Goal: Task Accomplishment & Management: Manage account settings

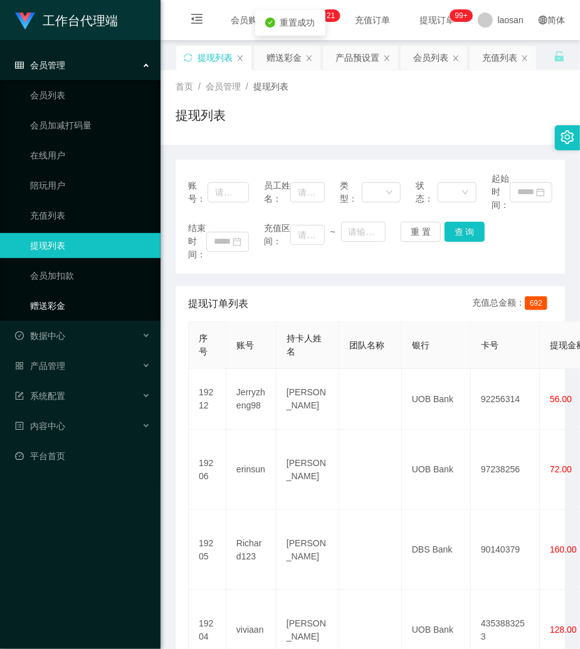
click at [63, 302] on link "赠送彩金" at bounding box center [90, 305] width 120 height 25
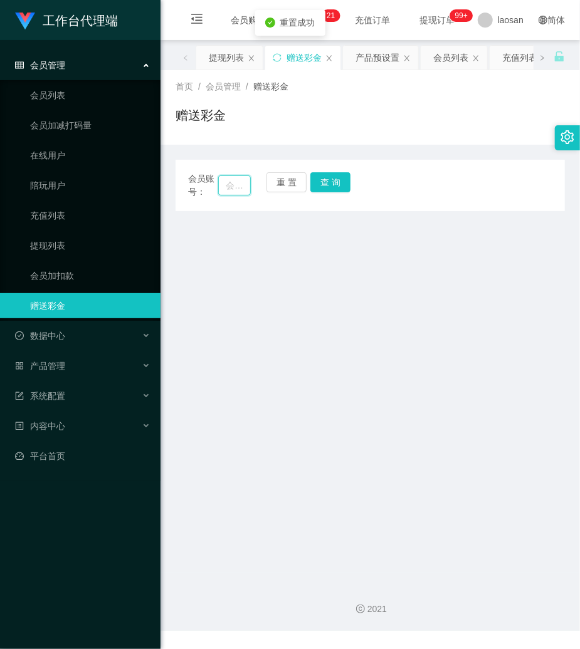
click at [241, 183] on input "text" at bounding box center [234, 185] width 33 height 20
paste input "88324918"
type input "88324918"
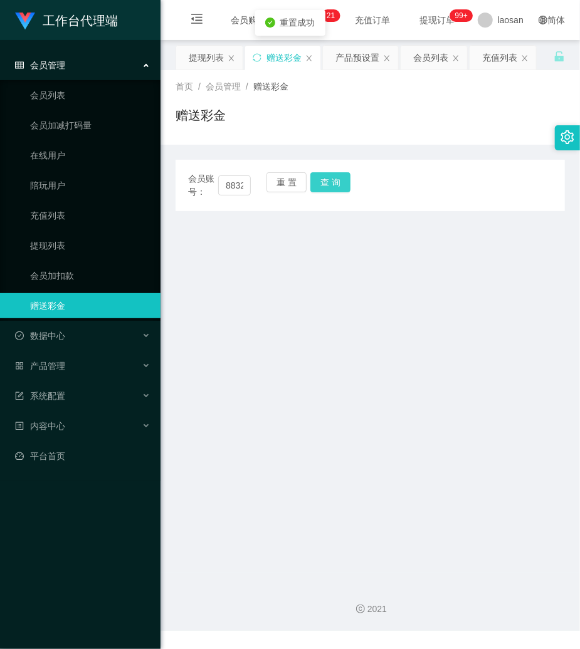
click at [331, 179] on button "查 询" at bounding box center [330, 182] width 40 height 20
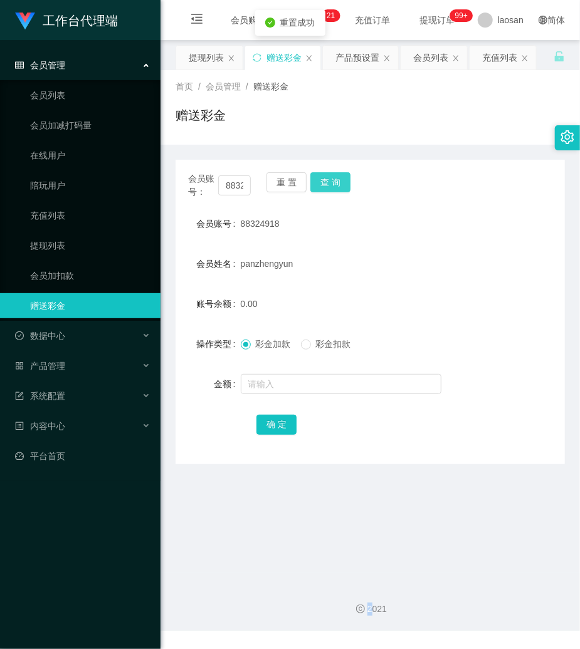
click at [331, 179] on div "会员账号： 88324918 重 置 查 询" at bounding box center [369, 185] width 389 height 26
click at [282, 383] on input "text" at bounding box center [341, 384] width 201 height 20
type input "500"
click at [279, 424] on button "确 定" at bounding box center [276, 425] width 40 height 20
drag, startPoint x: 538, startPoint y: 100, endPoint x: 51, endPoint y: 344, distance: 543.9
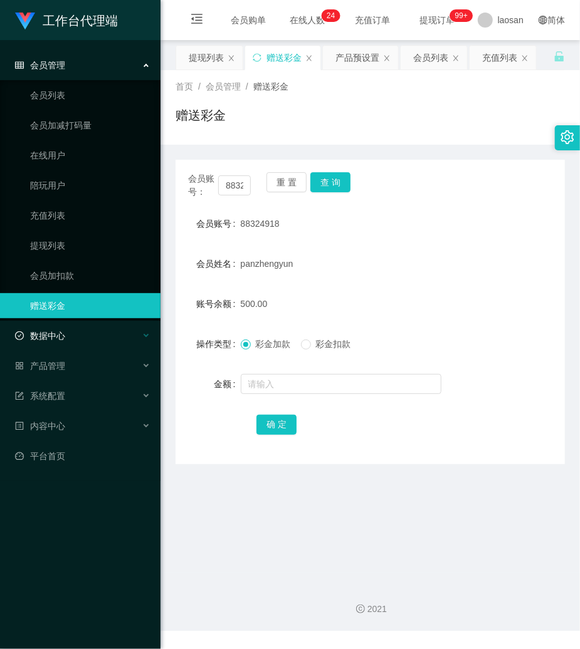
click at [520, 120] on div "首页 / 会员管理 / 赠送彩金 / 赠送彩金" at bounding box center [369, 107] width 389 height 55
click at [340, 182] on button "查 询" at bounding box center [330, 182] width 40 height 20
click at [284, 177] on button "重 置" at bounding box center [286, 182] width 40 height 20
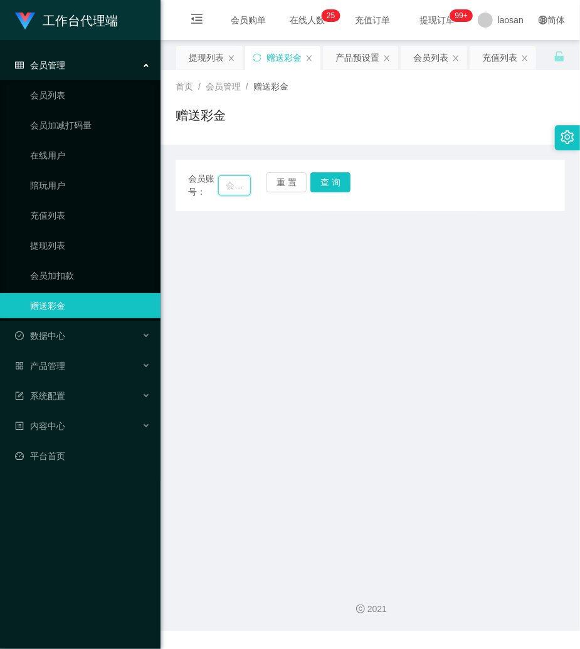
click at [243, 184] on input "text" at bounding box center [234, 185] width 33 height 20
paste input "19691026"
type input "19691026"
click at [328, 181] on button "查 询" at bounding box center [330, 182] width 40 height 20
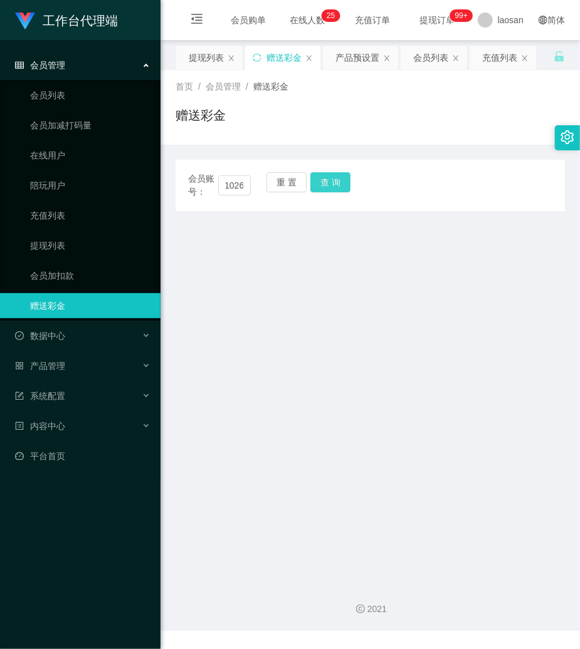
scroll to position [0, 0]
click at [329, 181] on button "查 询" at bounding box center [330, 182] width 40 height 20
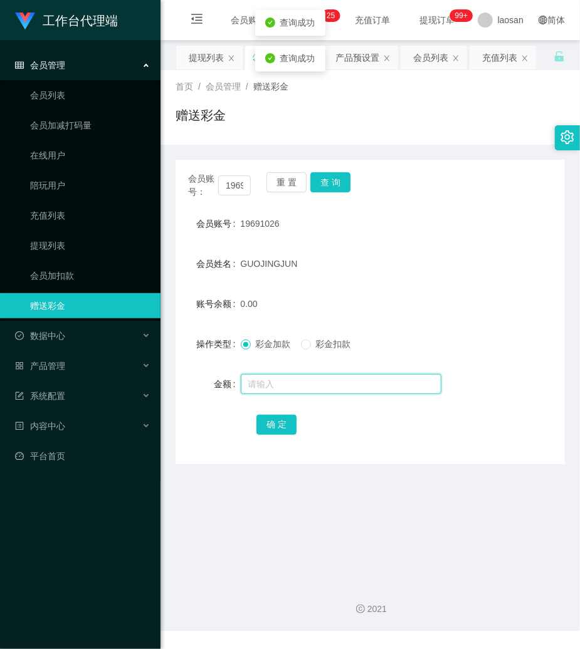
click at [291, 385] on input "text" at bounding box center [341, 384] width 201 height 20
type input "500"
click at [278, 427] on button "确 定" at bounding box center [276, 425] width 40 height 20
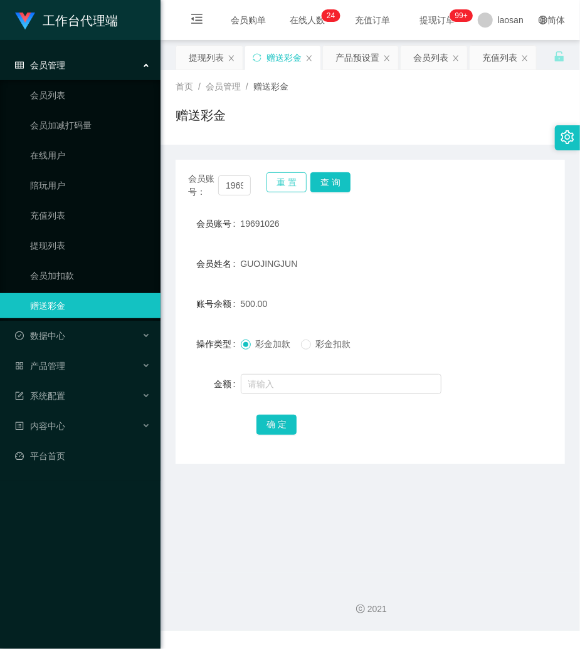
click at [276, 175] on button "重 置" at bounding box center [286, 182] width 40 height 20
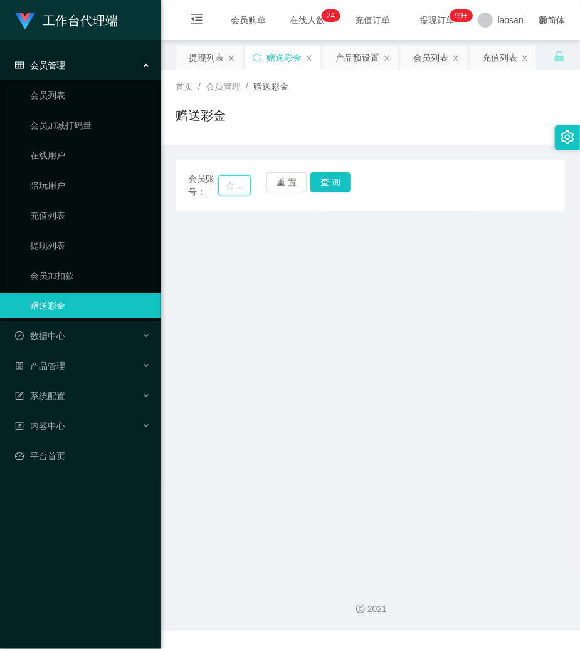
drag, startPoint x: 237, startPoint y: 189, endPoint x: 249, endPoint y: 191, distance: 12.7
click at [237, 190] on input "text" at bounding box center [234, 185] width 33 height 20
paste input "80707939"
type input "80707939"
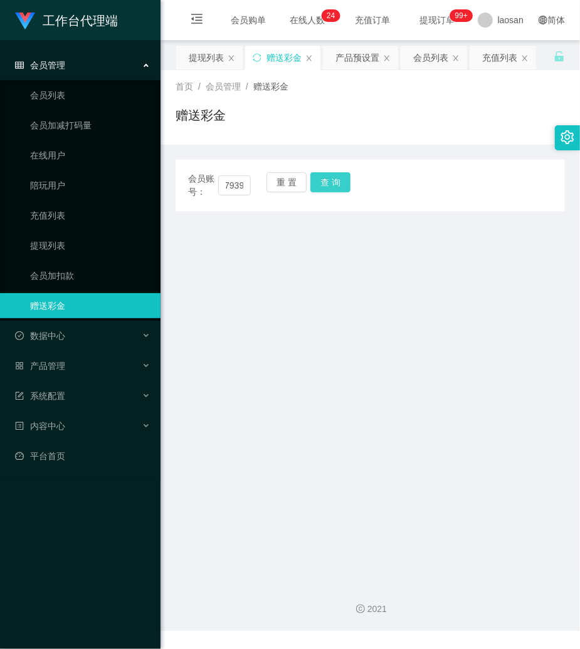
scroll to position [0, 0]
click at [339, 179] on button "查 询" at bounding box center [330, 182] width 40 height 20
click at [339, 179] on button "查 询" at bounding box center [337, 182] width 54 height 20
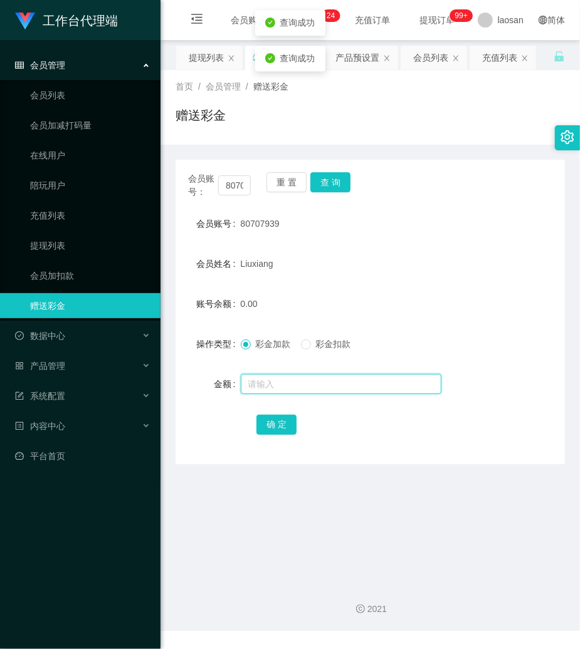
click at [323, 391] on input "text" at bounding box center [341, 384] width 201 height 20
type input "1000"
click at [279, 427] on button "确 定" at bounding box center [276, 425] width 40 height 20
click at [364, 254] on div "Liuxiang" at bounding box center [354, 263] width 227 height 25
click at [482, 236] on form "会员账号 80707939 会员姓名 [PERSON_NAME] 账号余额 1000.00 操作类型 彩金加款 彩金扣款 金额 确 定" at bounding box center [369, 324] width 389 height 226
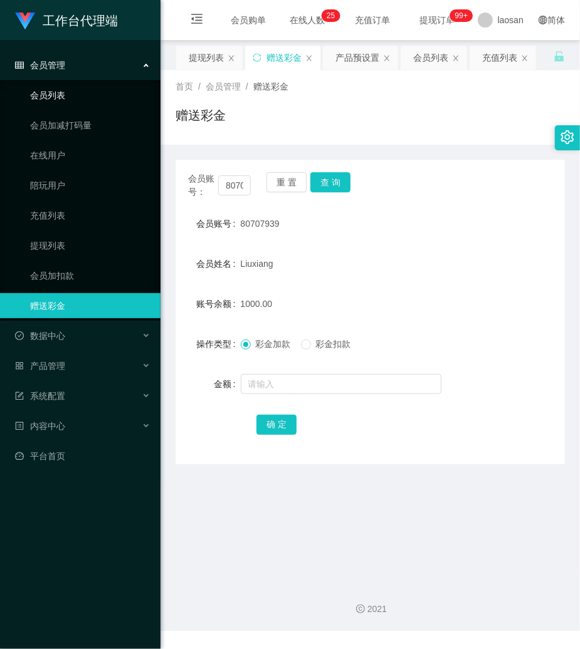
click at [61, 98] on link "会员列表" at bounding box center [90, 95] width 120 height 25
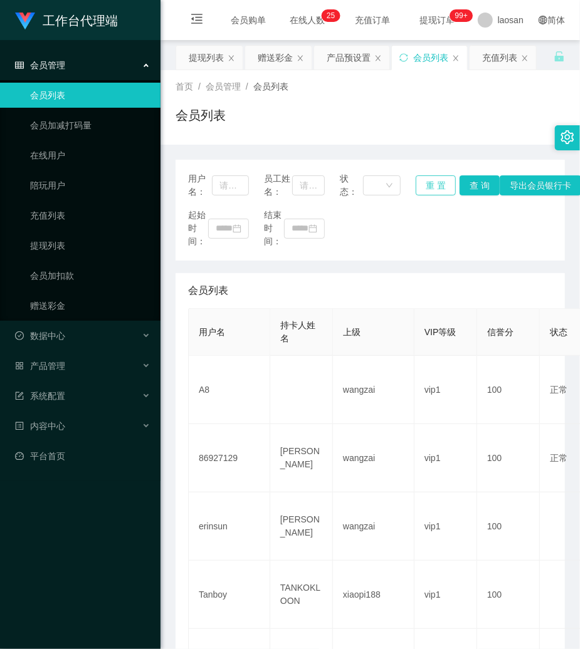
click at [439, 184] on button "重 置" at bounding box center [435, 185] width 40 height 20
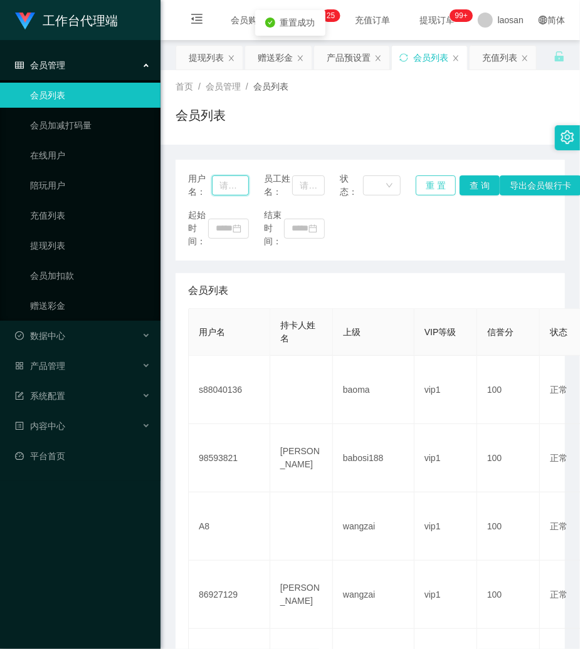
drag, startPoint x: 228, startPoint y: 189, endPoint x: 411, endPoint y: 190, distance: 183.0
click at [243, 189] on input "text" at bounding box center [230, 185] width 37 height 20
paste input "80707939"
type input "80707939"
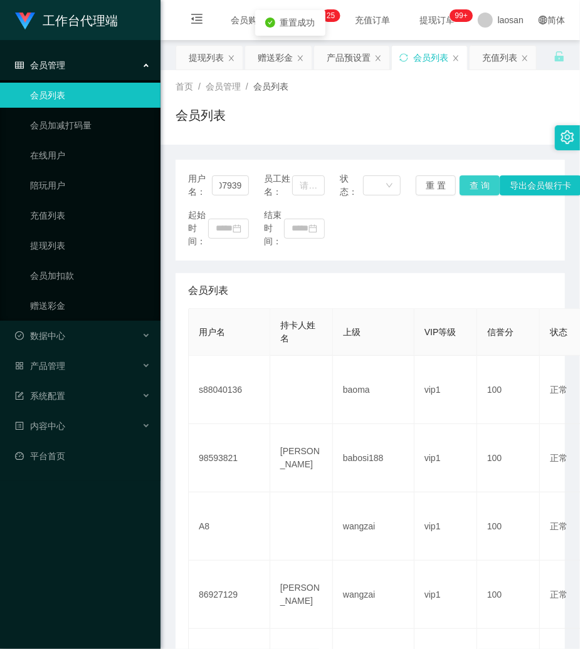
scroll to position [0, 0]
click at [467, 184] on button "查 询" at bounding box center [479, 185] width 40 height 20
drag, startPoint x: 467, startPoint y: 184, endPoint x: 487, endPoint y: 146, distance: 43.2
click at [467, 184] on div "重 置 查 询 导出会员银行卡" at bounding box center [445, 185] width 61 height 20
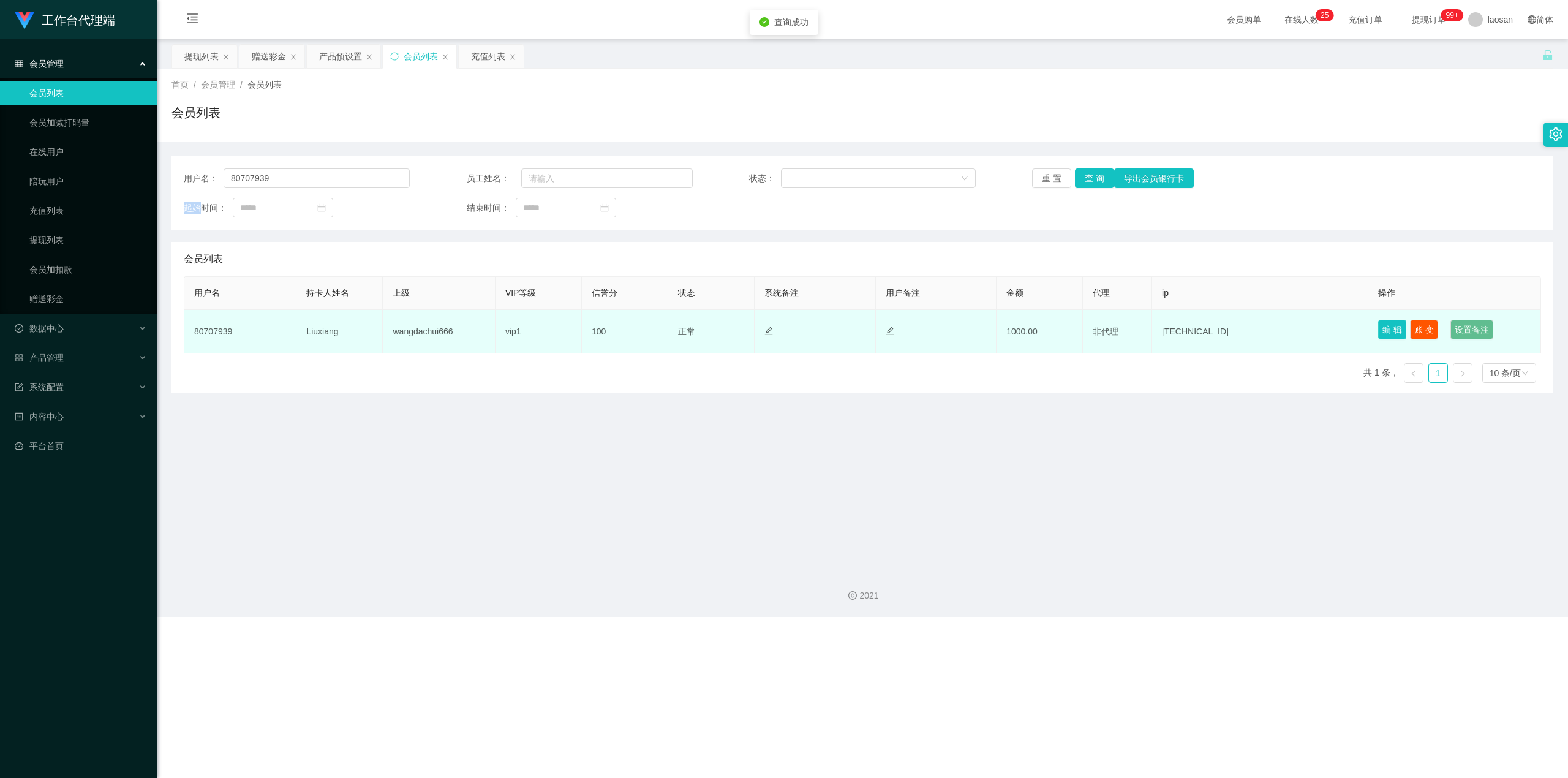
click at [566, 328] on button "编 辑" at bounding box center [1392, 329] width 28 height 20
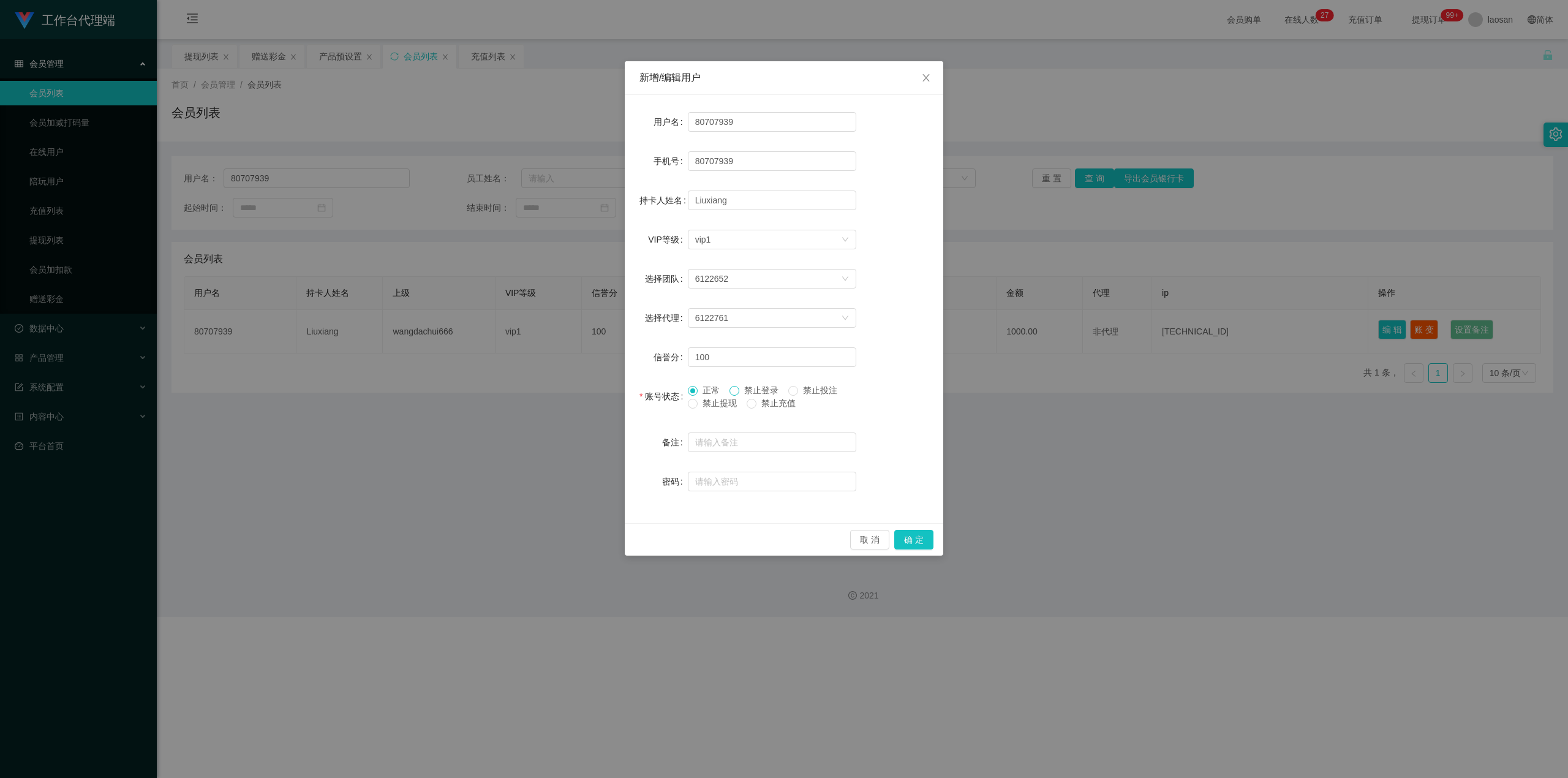
click at [566, 390] on span at bounding box center [734, 391] width 10 height 10
click at [566, 400] on span "禁止提现" at bounding box center [719, 403] width 44 height 10
click at [566, 534] on button "确 定" at bounding box center [914, 540] width 39 height 20
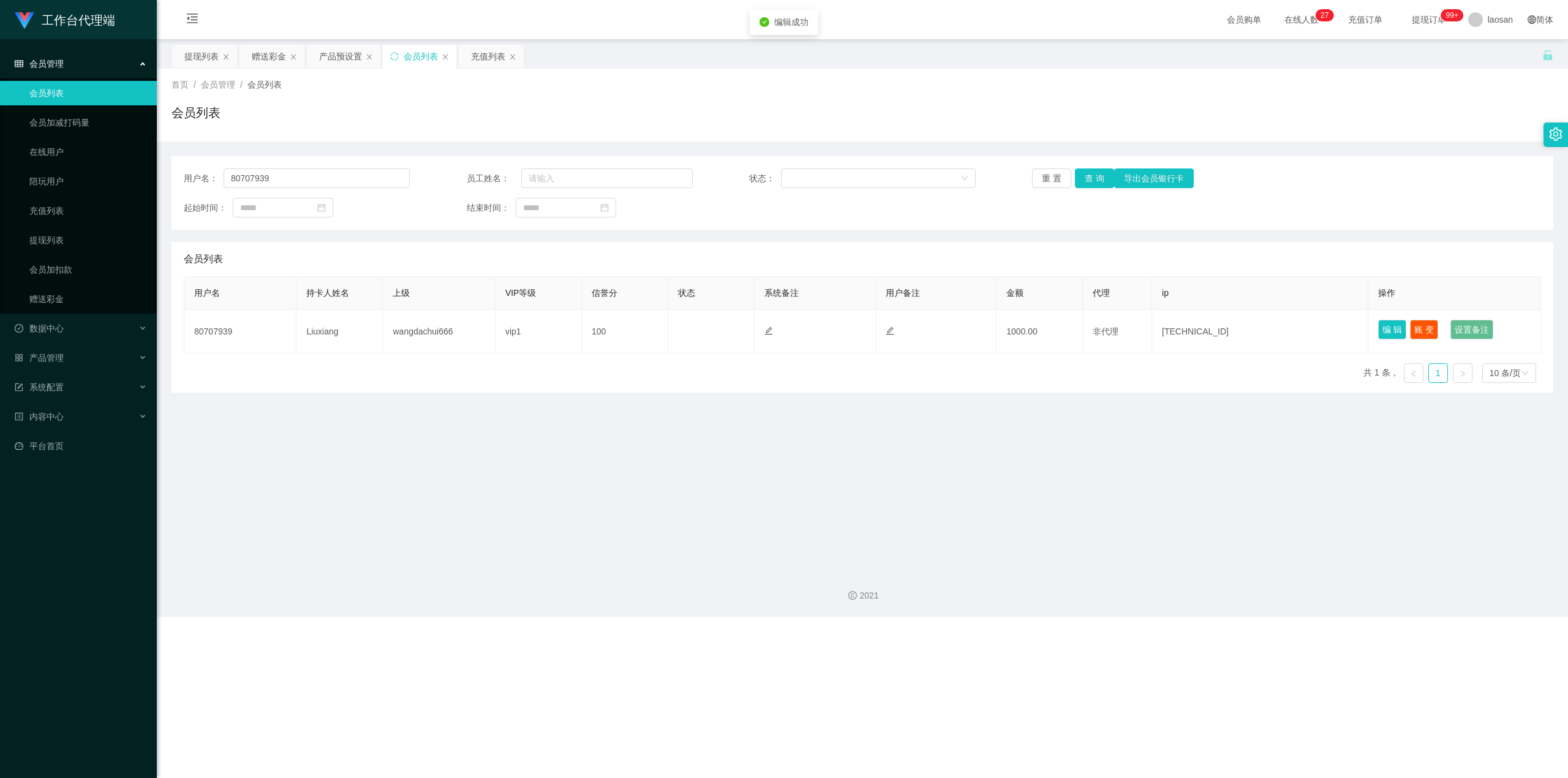
click at [566, 424] on main "关闭左侧 关闭右侧 关闭其它 刷新页面 提现列表 赠送彩金 产品预设置 会员列表 充值列表 首页 / 会员管理 / 会员列表 / 会员列表 用户名： 8070…" at bounding box center [862, 299] width 1412 height 521
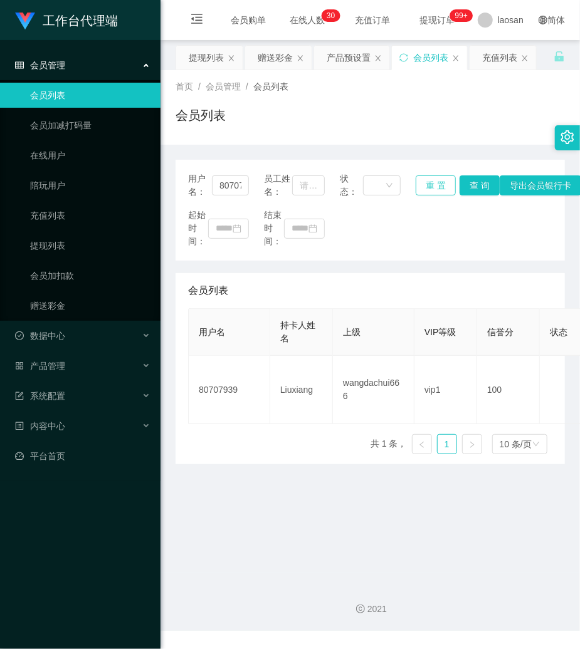
drag, startPoint x: 457, startPoint y: 135, endPoint x: 424, endPoint y: 182, distance: 57.0
click at [455, 138] on div "首页 / 会员管理 / 会员列表 / 会员列表" at bounding box center [369, 107] width 419 height 75
click at [432, 189] on button "重 置" at bounding box center [435, 185] width 40 height 20
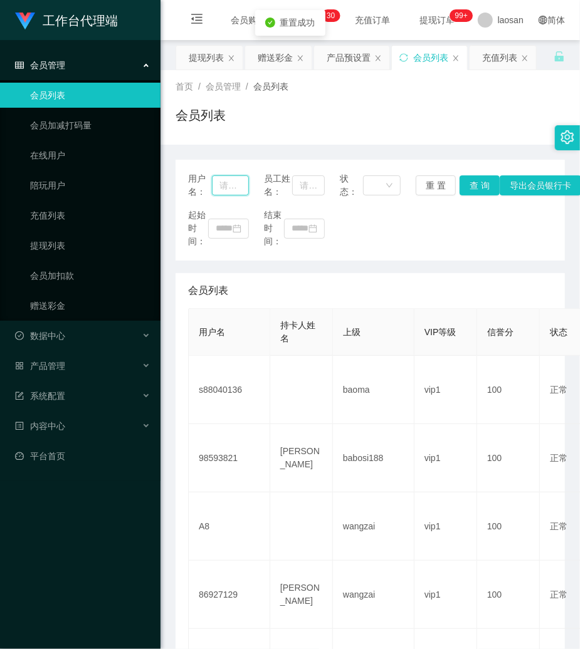
click at [244, 191] on input "text" at bounding box center [230, 185] width 37 height 20
paste input "viviaan"
type input "viviaan"
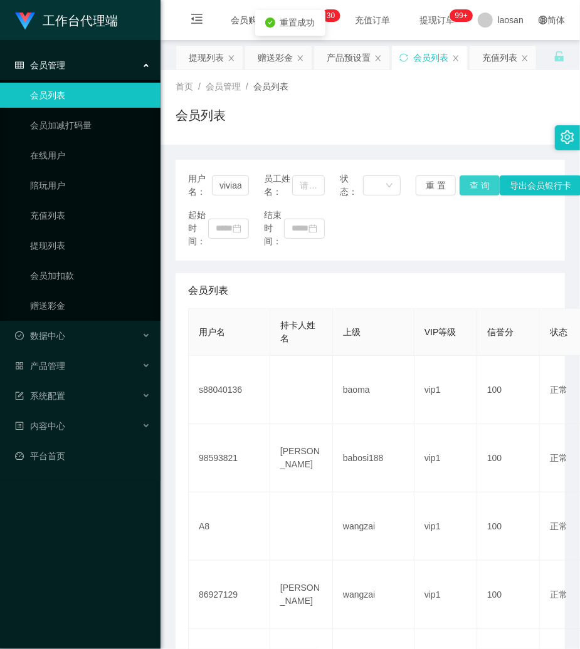
click at [481, 183] on button "查 询" at bounding box center [479, 185] width 40 height 20
click at [481, 183] on div "用户名： viviaan 员工姓名： 状态： 重 置 查 询 导出会员银行卡" at bounding box center [370, 185] width 364 height 26
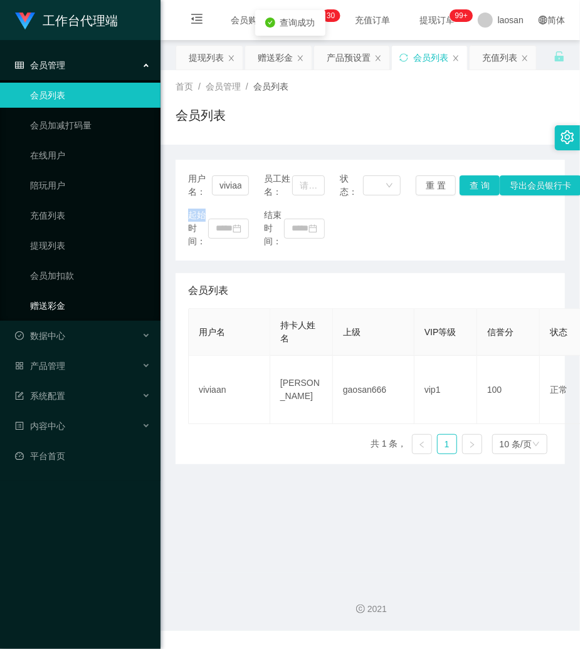
click at [51, 311] on link "赠送彩金" at bounding box center [90, 305] width 120 height 25
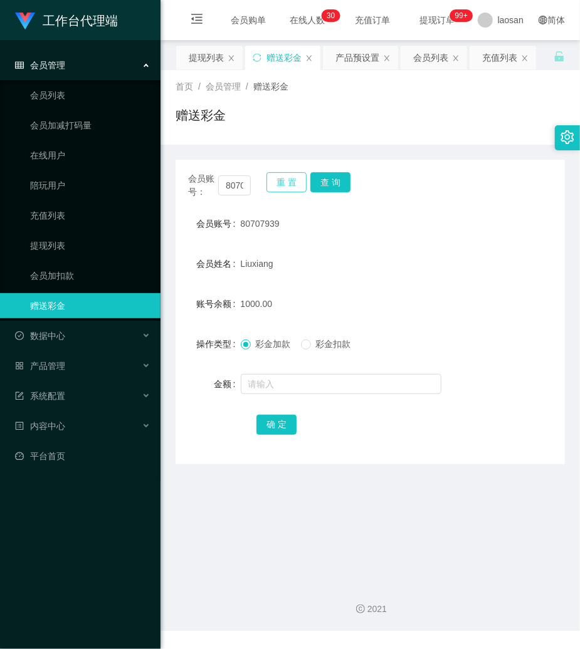
click at [278, 182] on button "重 置" at bounding box center [286, 182] width 40 height 20
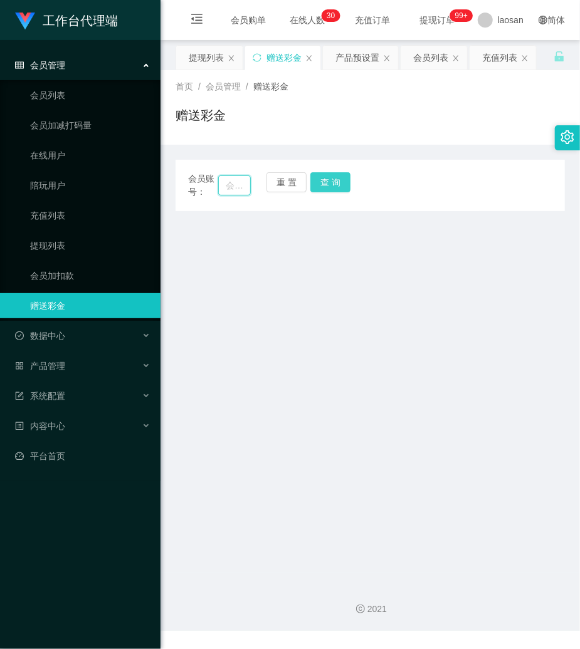
drag, startPoint x: 236, startPoint y: 183, endPoint x: 310, endPoint y: 184, distance: 73.9
click at [246, 184] on input "text" at bounding box center [234, 185] width 33 height 20
paste input "viviaan"
type input "viviaan"
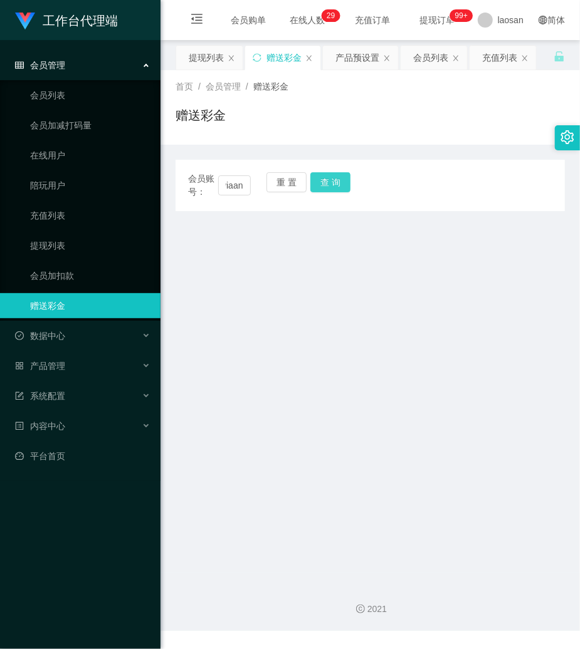
scroll to position [0, 0]
click at [339, 184] on button "查 询" at bounding box center [330, 182] width 40 height 20
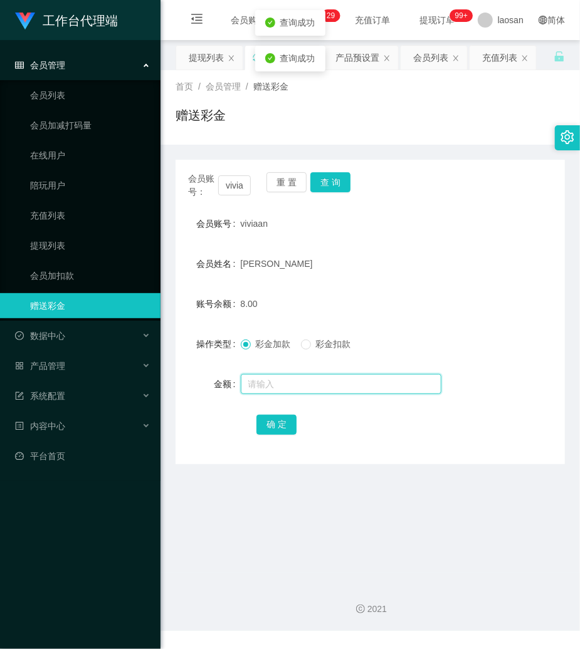
click at [303, 386] on input "text" at bounding box center [341, 384] width 201 height 20
type input "1000"
drag, startPoint x: 475, startPoint y: 269, endPoint x: 465, endPoint y: 268, distance: 10.1
click at [465, 268] on div "会员姓名 [PERSON_NAME]" at bounding box center [369, 263] width 389 height 25
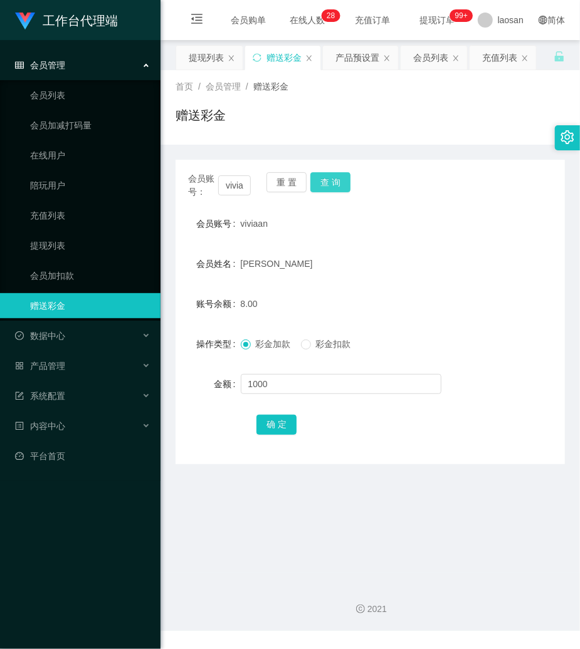
click at [331, 187] on button "查 询" at bounding box center [330, 182] width 40 height 20
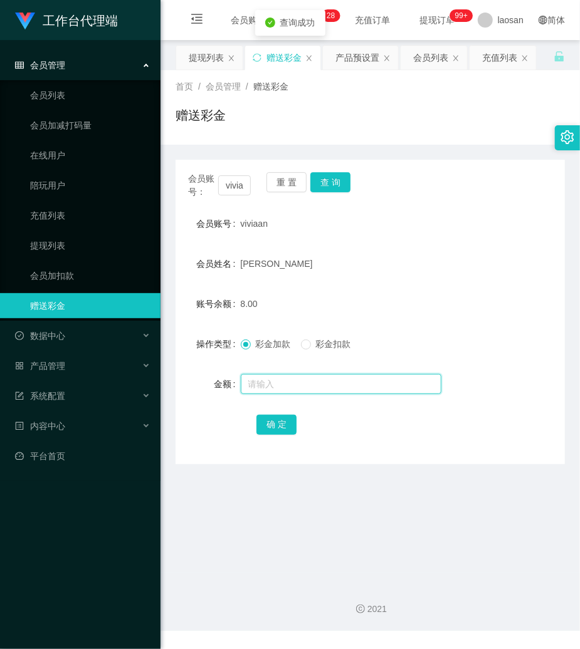
click at [281, 388] on input "text" at bounding box center [341, 384] width 201 height 20
type input "1000"
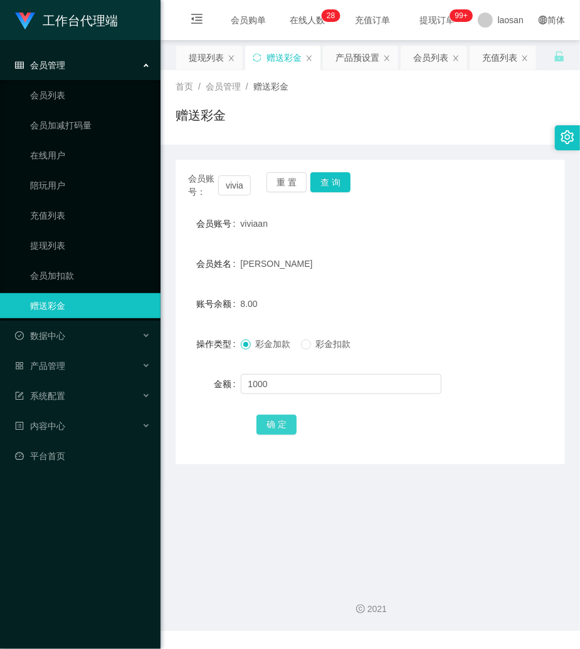
click at [277, 429] on button "确 定" at bounding box center [276, 425] width 40 height 20
drag, startPoint x: 437, startPoint y: 172, endPoint x: 396, endPoint y: 115, distance: 69.6
click at [435, 170] on div "会员账号： viviaan 重 置 查 询 会员账号 viviaan 会员姓名 [PERSON_NAME] 账号余额 1008.00 操作类型 彩金加款 彩金…" at bounding box center [369, 312] width 389 height 305
